Goal: Find specific page/section: Find specific page/section

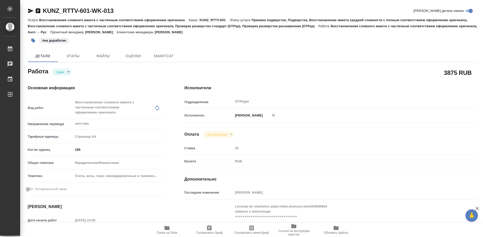
type textarea "x"
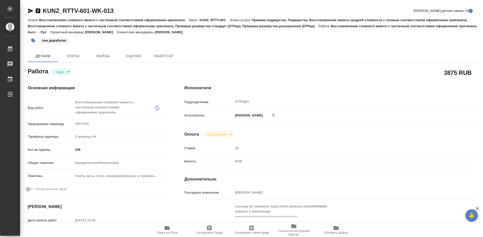
type textarea "x"
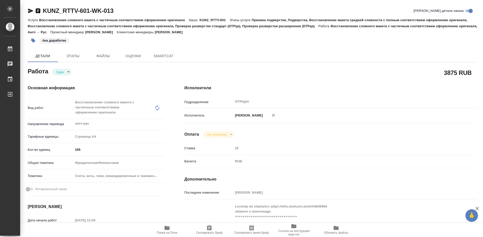
type textarea "x"
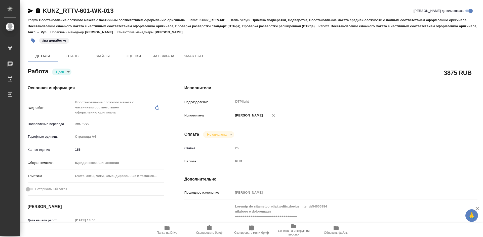
type textarea "x"
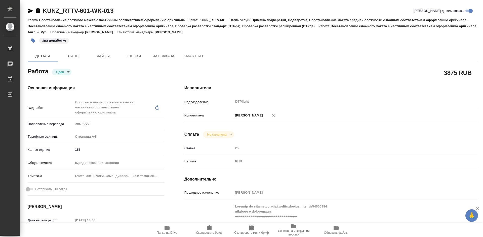
type textarea "x"
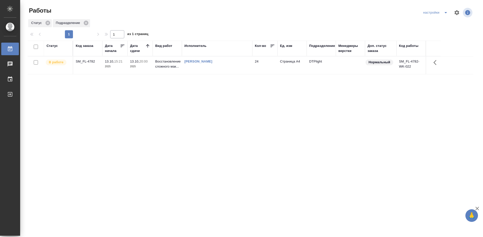
click at [108, 103] on div "Статус Код заказа Дата начала Дата сдачи Вид работ Исполнитель Кол-во Ед. изм П…" at bounding box center [251, 131] width 446 height 181
click at [84, 61] on div "SM_FL-4782" at bounding box center [88, 61] width 24 height 5
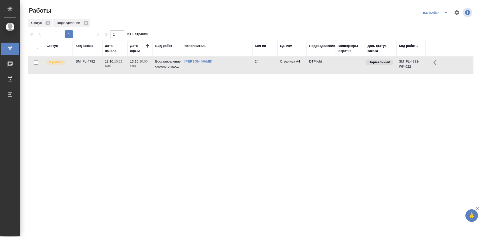
click at [84, 61] on div "SM_FL-4782" at bounding box center [88, 61] width 24 height 5
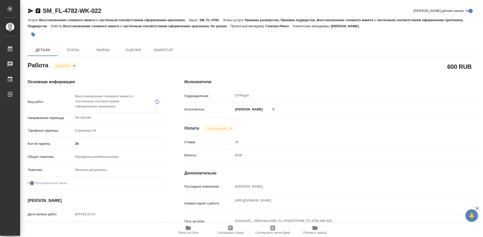
type textarea "x"
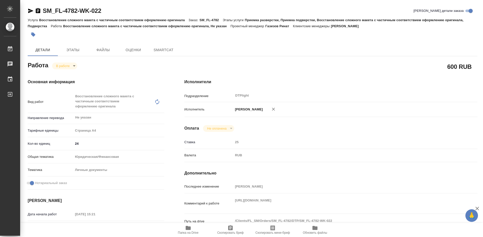
type textarea "x"
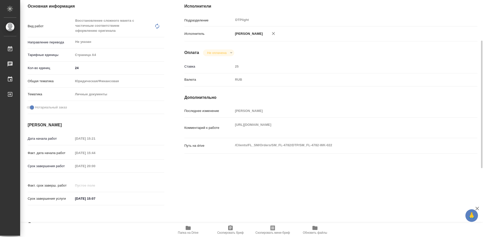
type textarea "x"
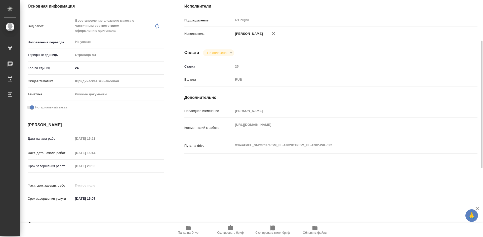
scroll to position [101, 0]
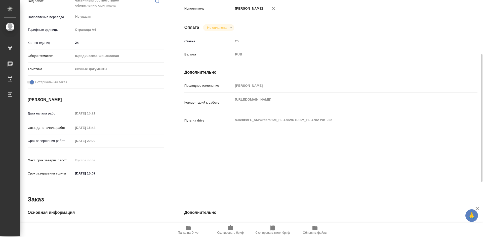
type textarea "x"
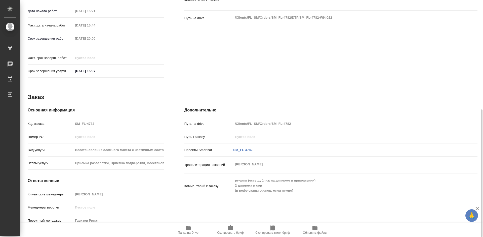
scroll to position [102, 0]
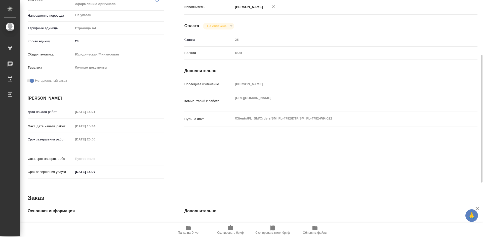
click at [182, 228] on span "Папка на Drive" at bounding box center [188, 230] width 36 height 10
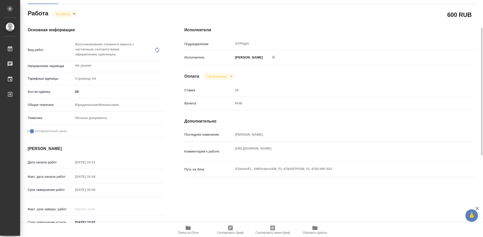
scroll to position [203, 0]
